Goal: Task Accomplishment & Management: Manage account settings

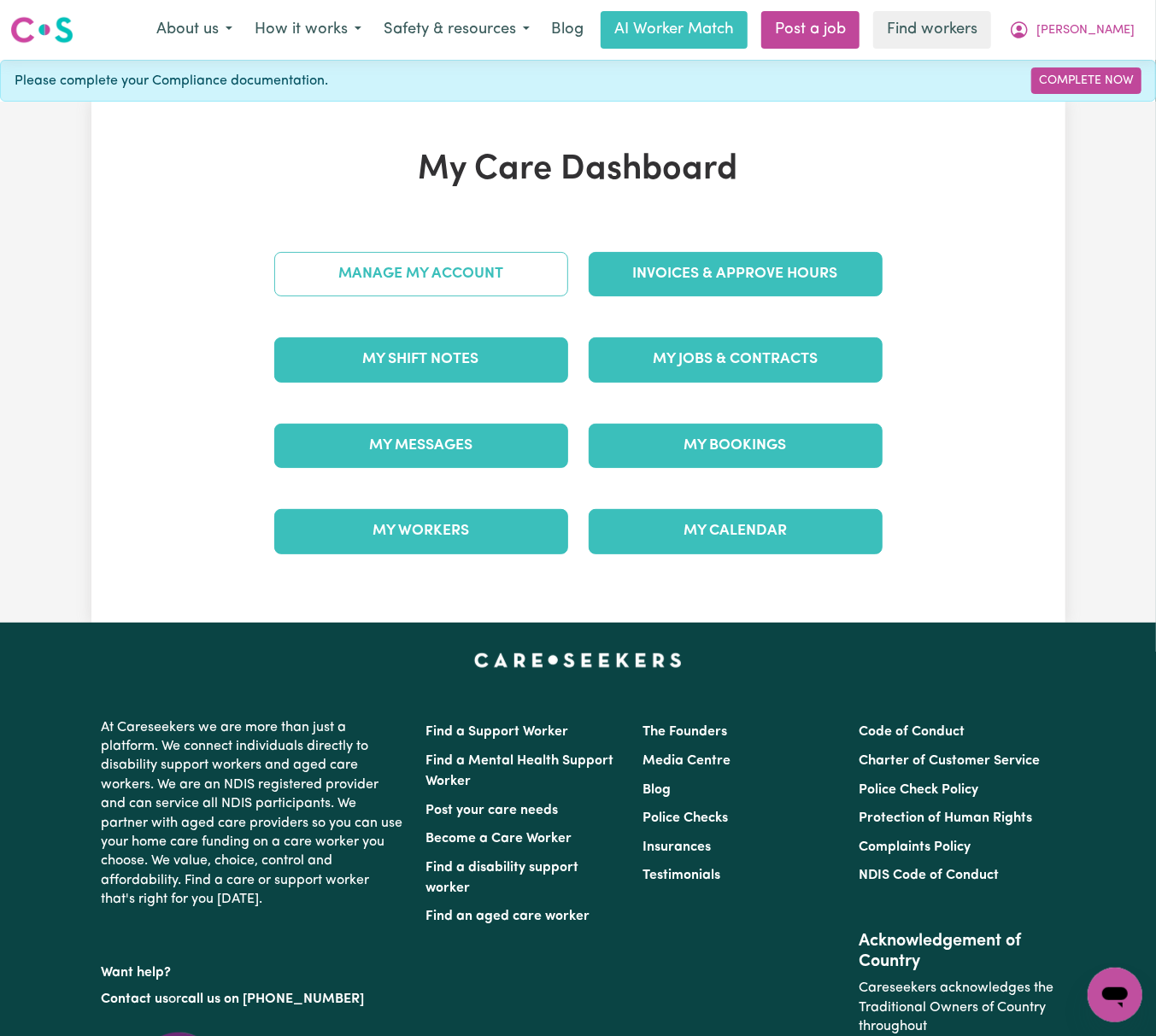
click at [540, 259] on link "Manage My Account" at bounding box center [420, 274] width 294 height 44
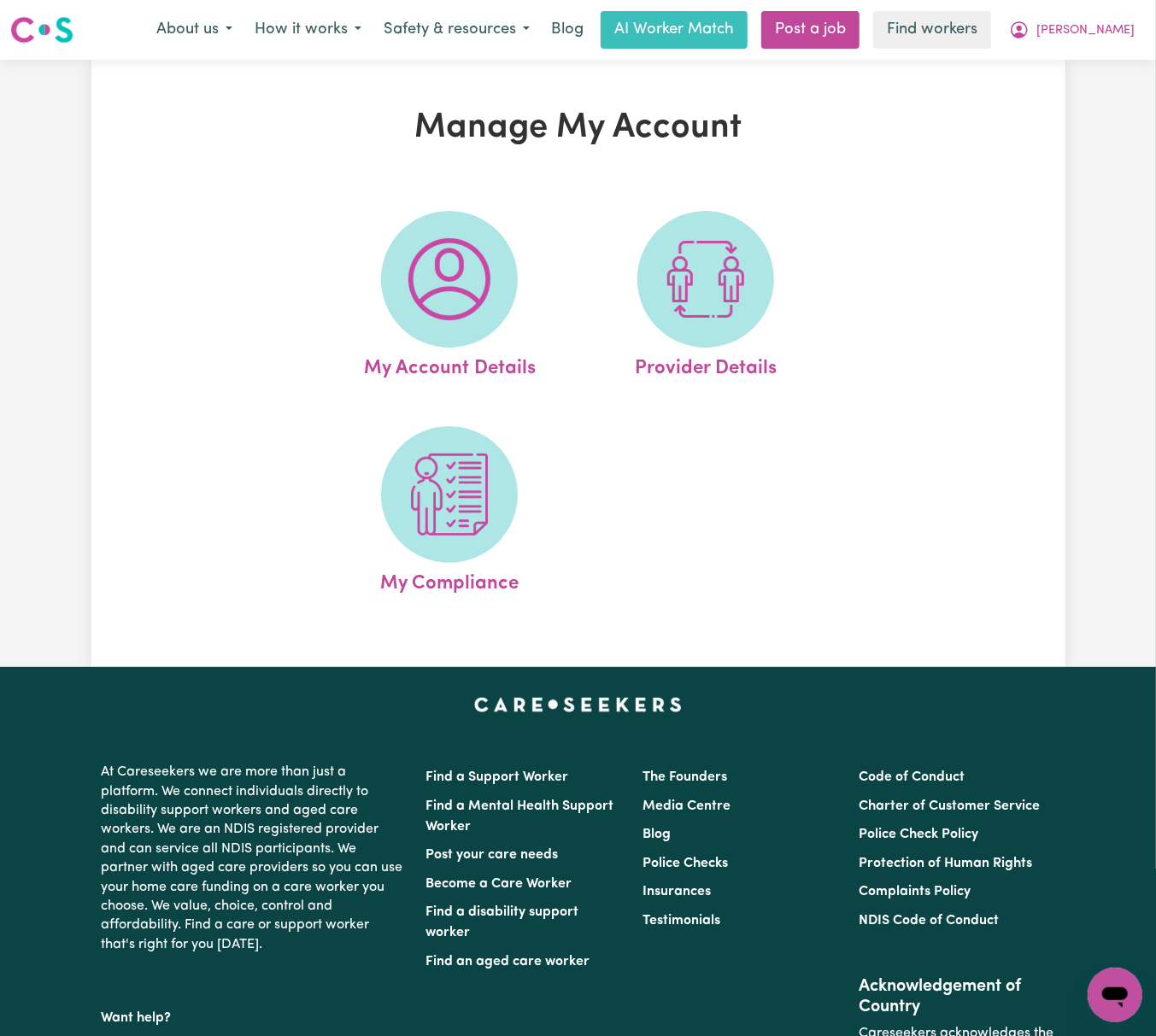
click at [717, 280] on img at bounding box center [705, 279] width 82 height 82
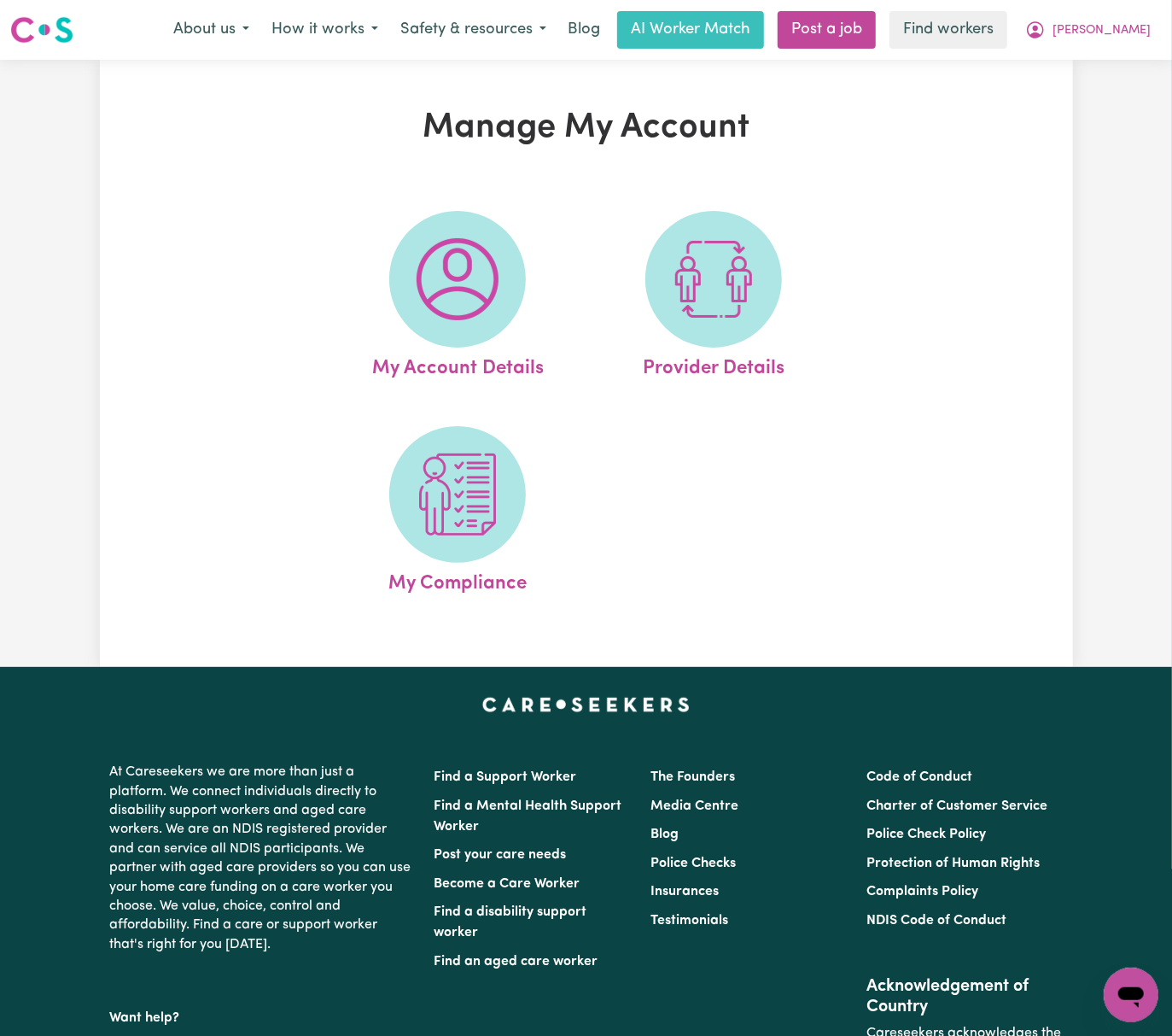
select select "AGED_HOME_CARE"
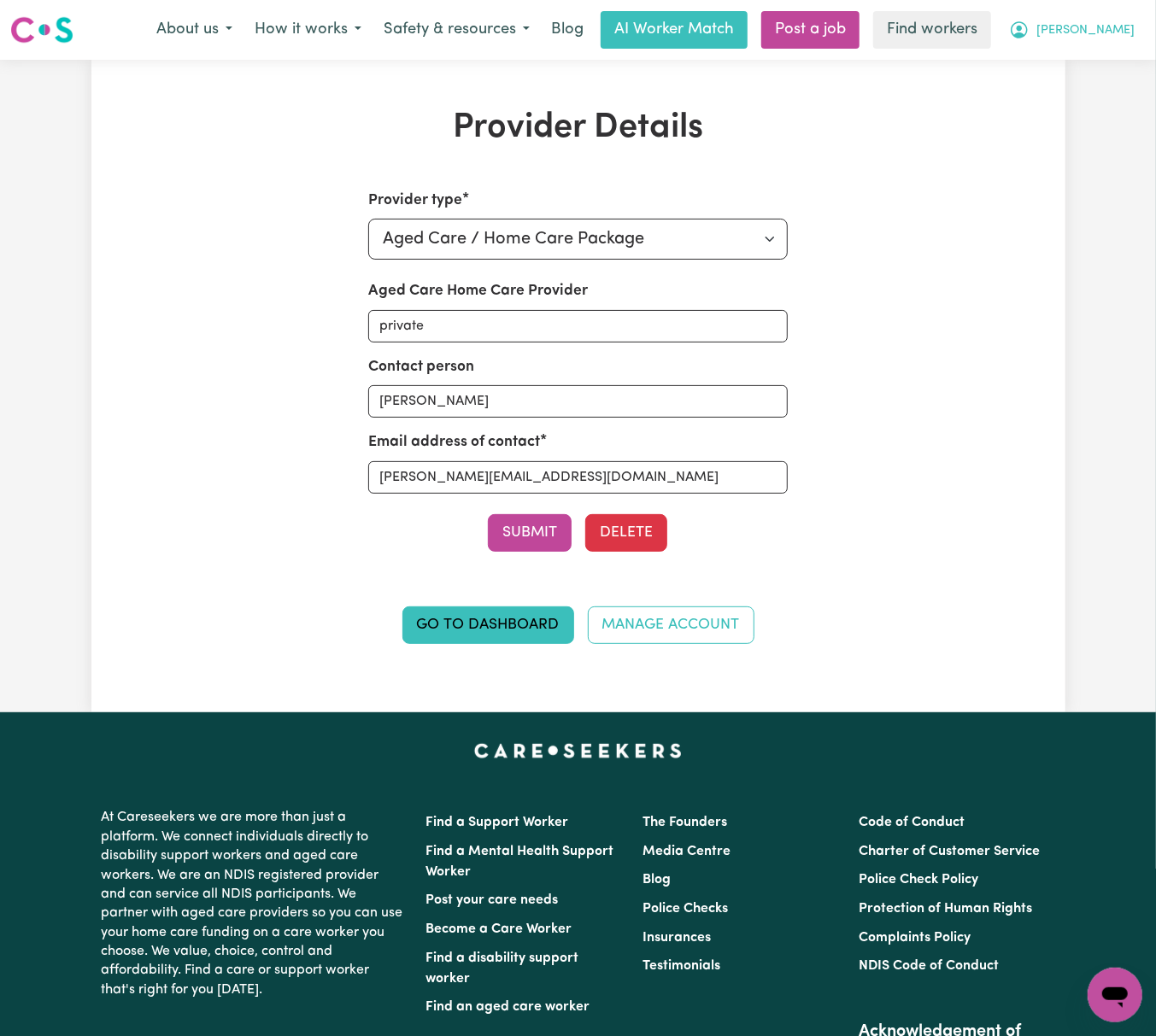
click at [1134, 27] on button "[PERSON_NAME]" at bounding box center [1071, 29] width 148 height 36
click at [1111, 87] on link "Logout" at bounding box center [1077, 98] width 135 height 33
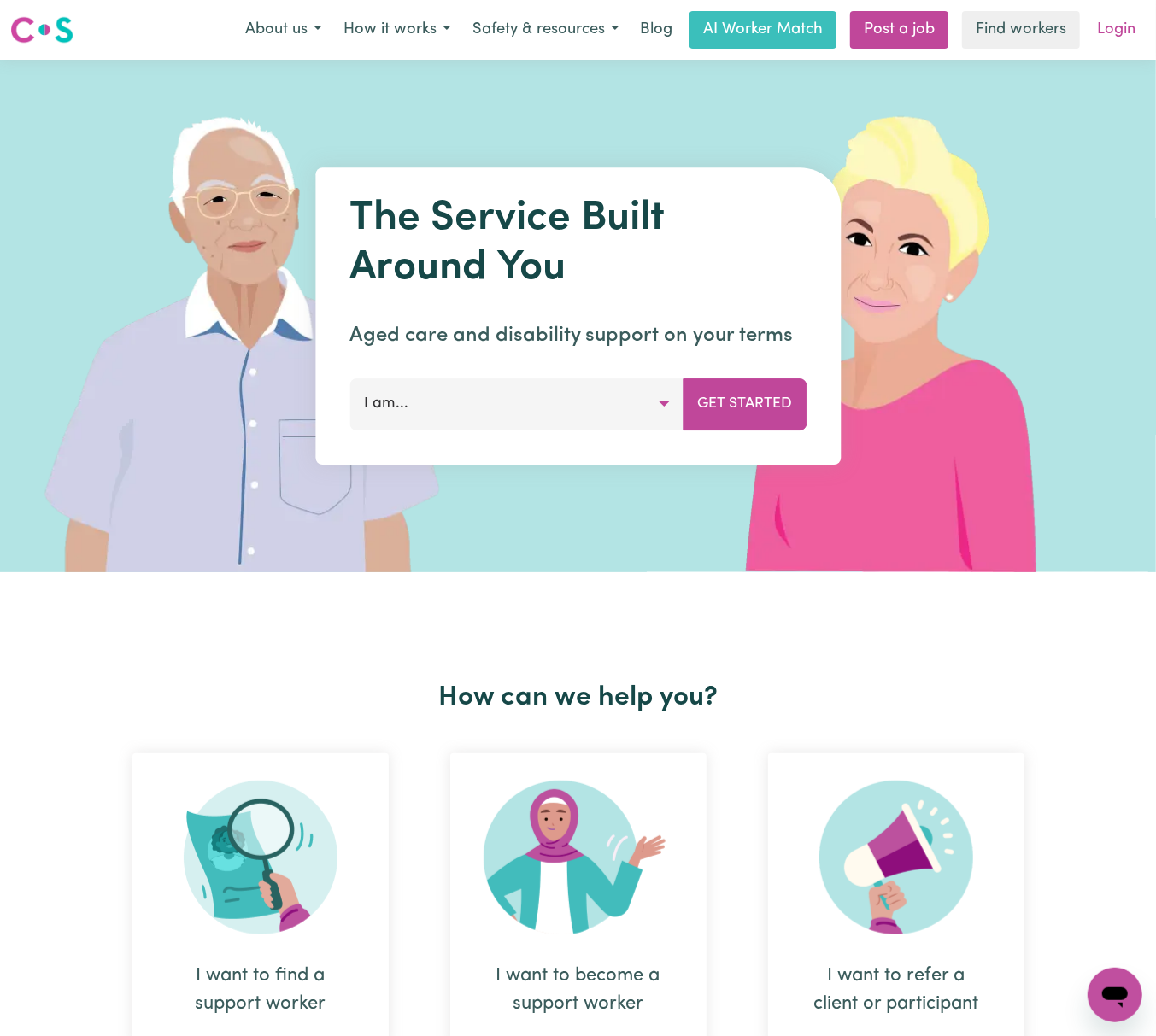
click at [1118, 29] on link "Login" at bounding box center [1116, 30] width 59 height 38
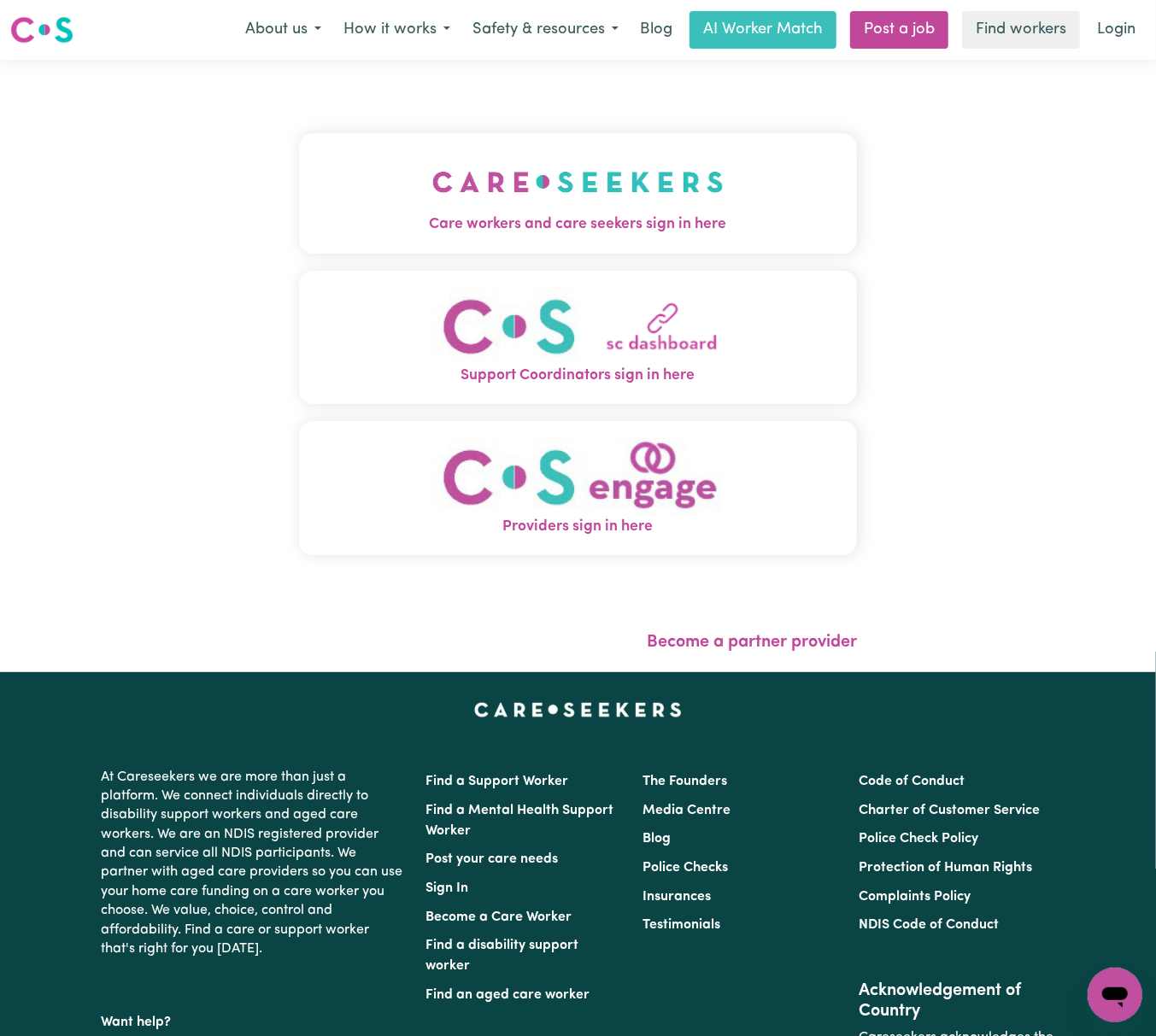
click at [432, 185] on img "Care workers and care seekers sign in here" at bounding box center [578, 182] width 291 height 64
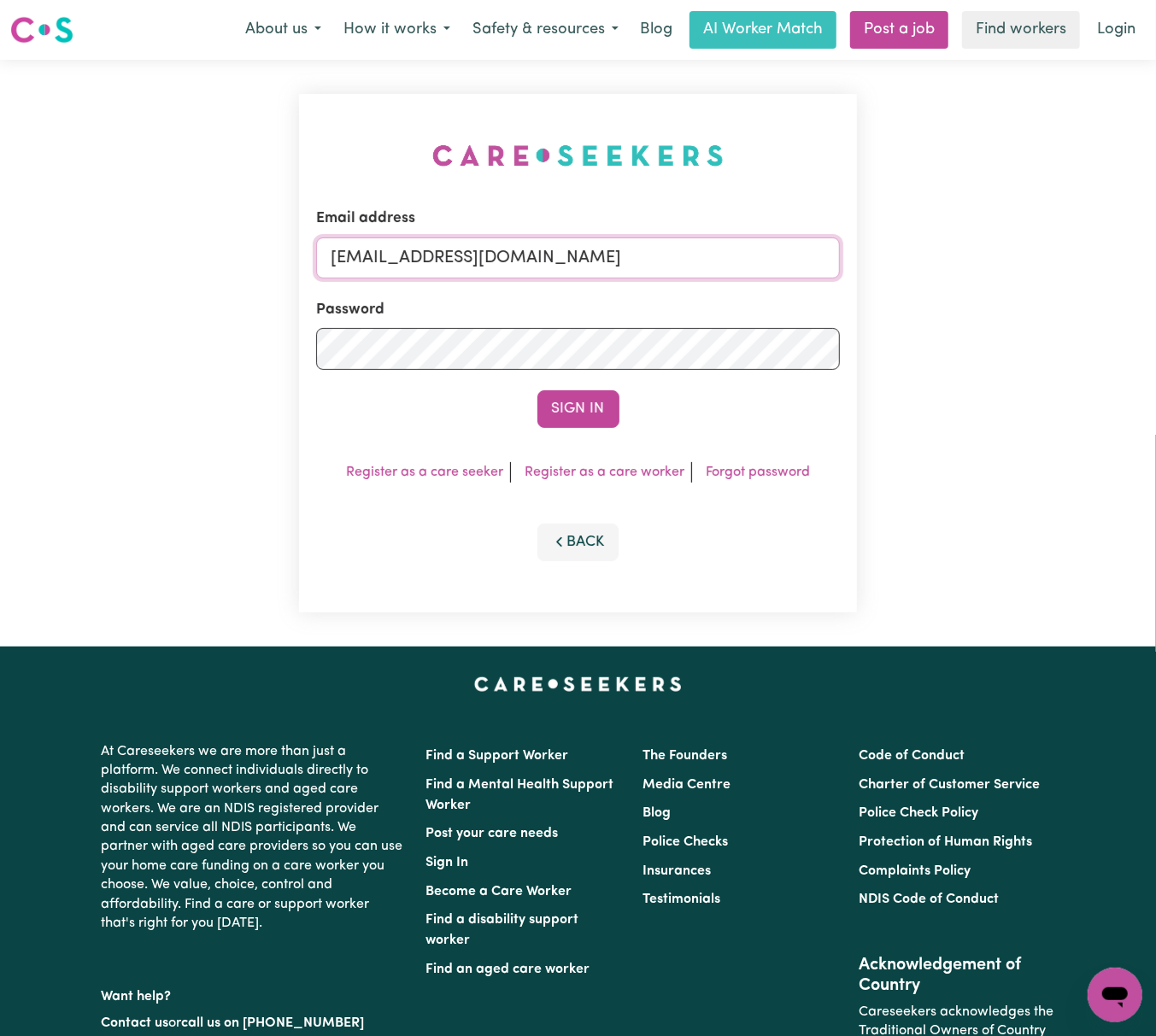
click at [374, 265] on input "[EMAIL_ADDRESS][DOMAIN_NAME]" at bounding box center [578, 257] width 524 height 41
drag, startPoint x: 424, startPoint y: 251, endPoint x: 832, endPoint y: 256, distance: 408.0
click at [832, 256] on input "[EMAIL_ADDRESS][DOMAIN_NAME]" at bounding box center [578, 257] width 524 height 41
type input "[EMAIL_ADDRESS][PERSON_NAME][DOMAIN_NAME]"
click at [537, 390] on button "Sign In" at bounding box center [578, 409] width 82 height 38
